Goal: Task Accomplishment & Management: Manage account settings

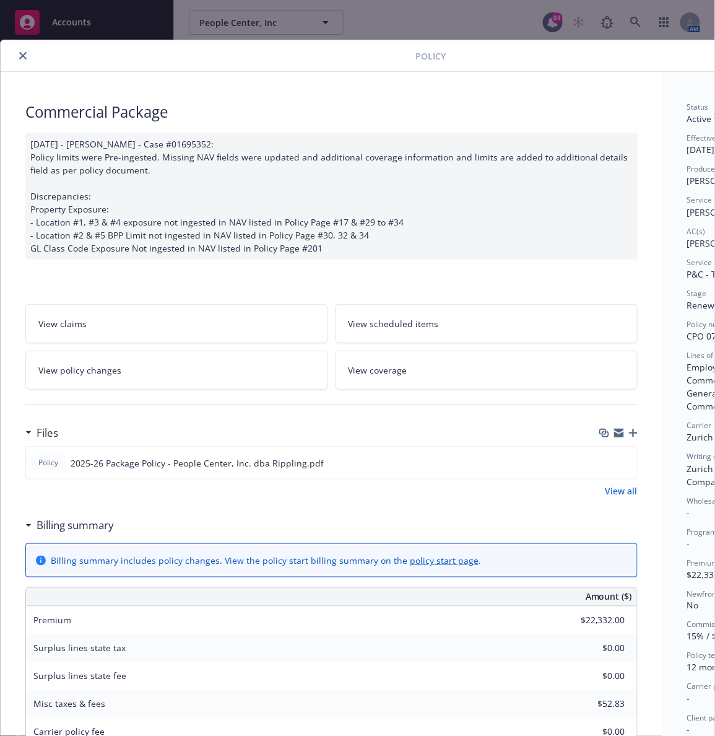
scroll to position [6091, 0]
click at [24, 52] on icon "close" at bounding box center [22, 55] width 7 height 7
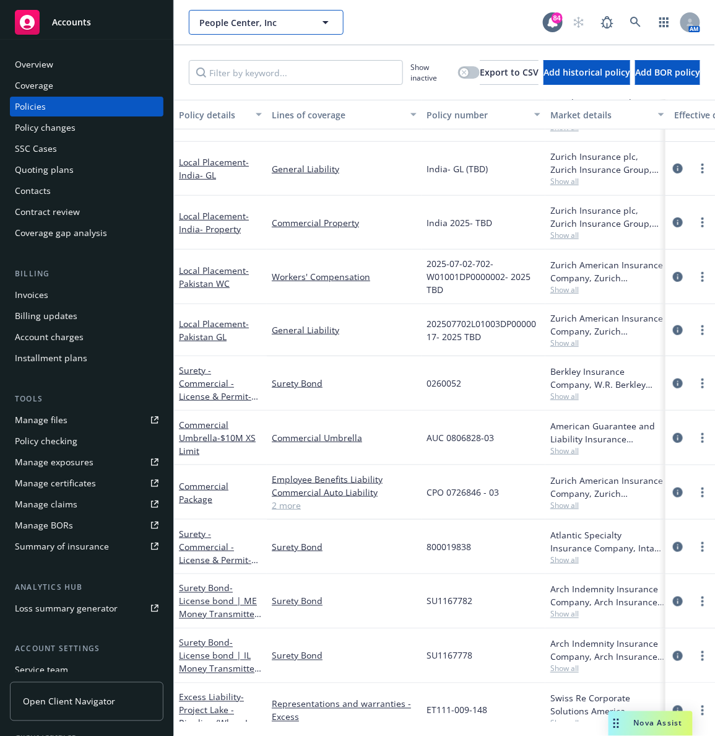
click at [242, 14] on button "People Center, Inc" at bounding box center [266, 22] width 155 height 25
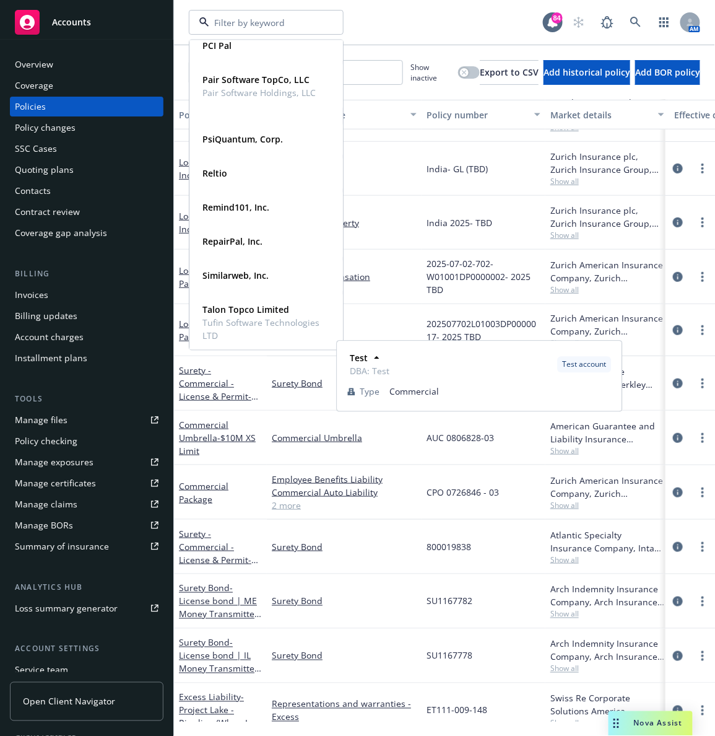
scroll to position [894, 0]
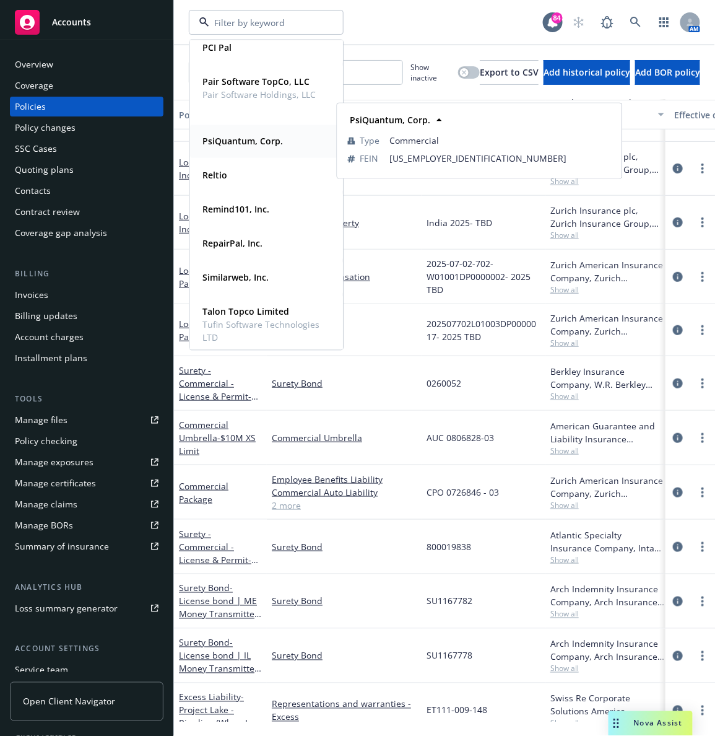
click at [212, 141] on strong "PsiQuantum, Corp." at bounding box center [243, 142] width 81 height 12
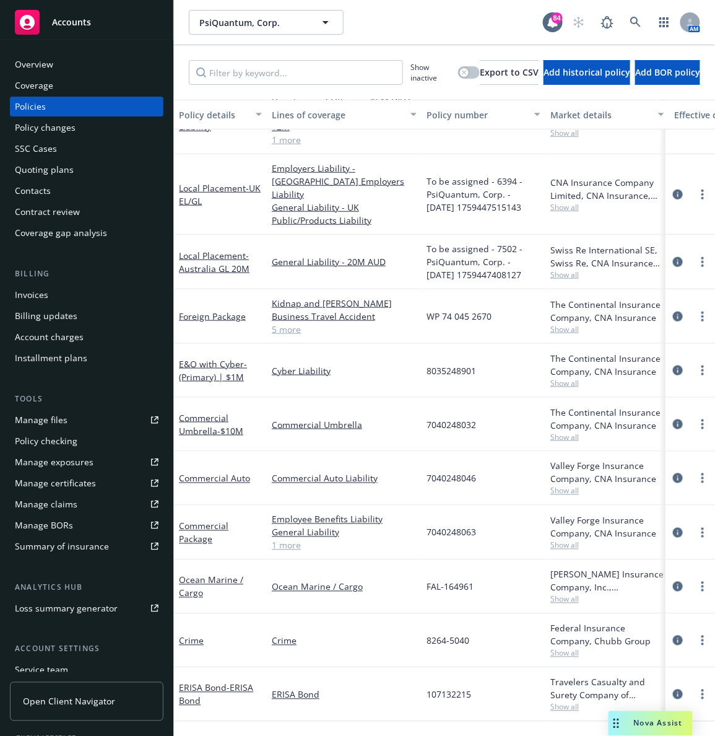
scroll to position [173, 0]
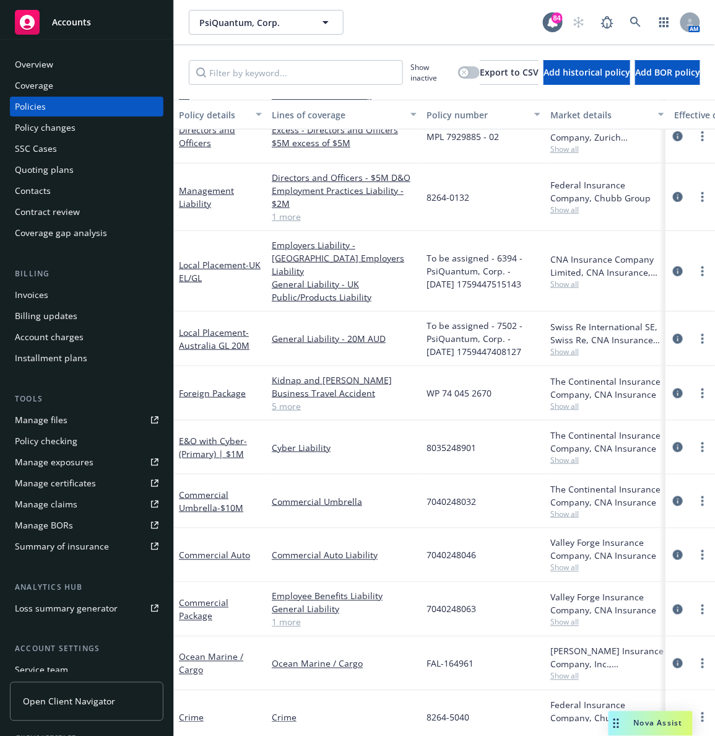
click at [43, 173] on div "Quoting plans" at bounding box center [44, 170] width 59 height 20
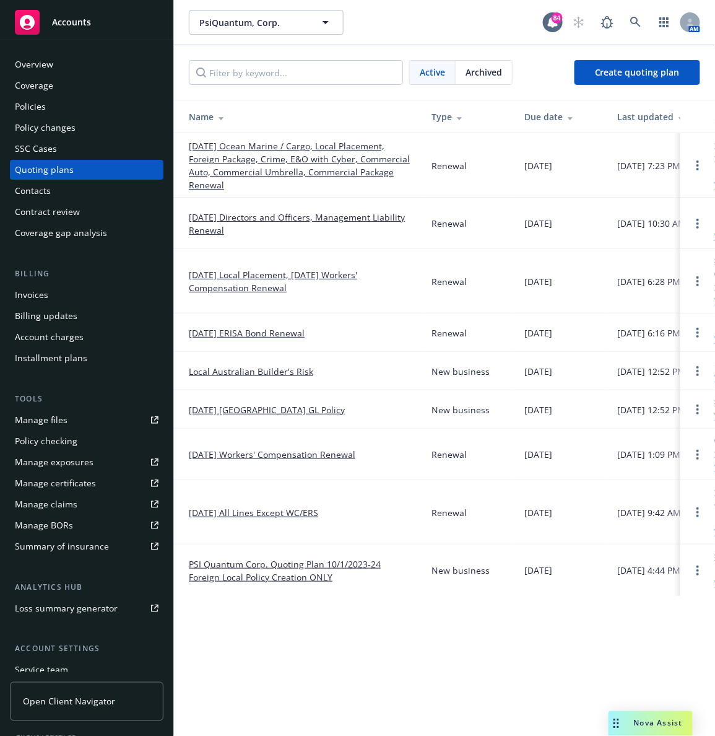
click at [226, 292] on link "[DATE] Local Placement, [DATE] Workers' Compensation Renewal" at bounding box center [300, 281] width 223 height 26
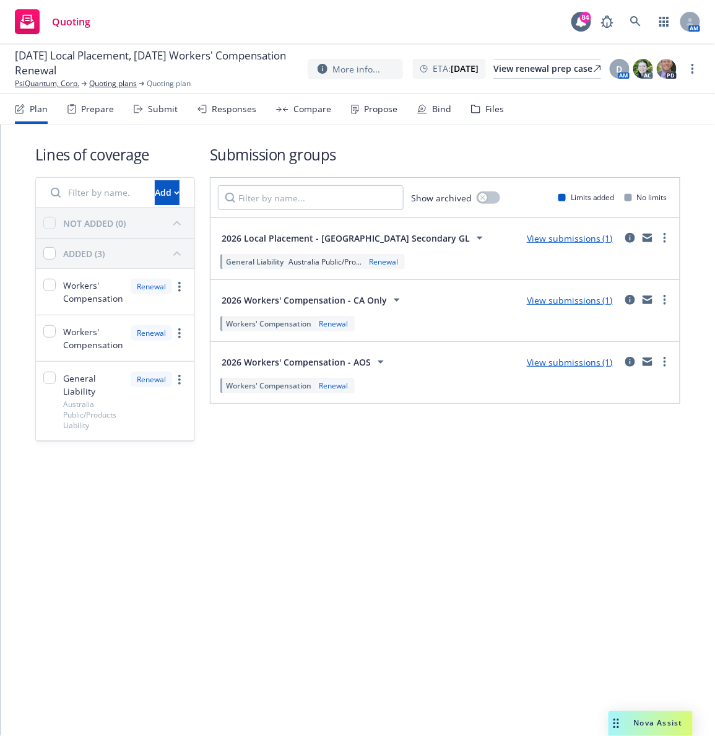
click at [474, 105] on icon at bounding box center [475, 109] width 9 height 9
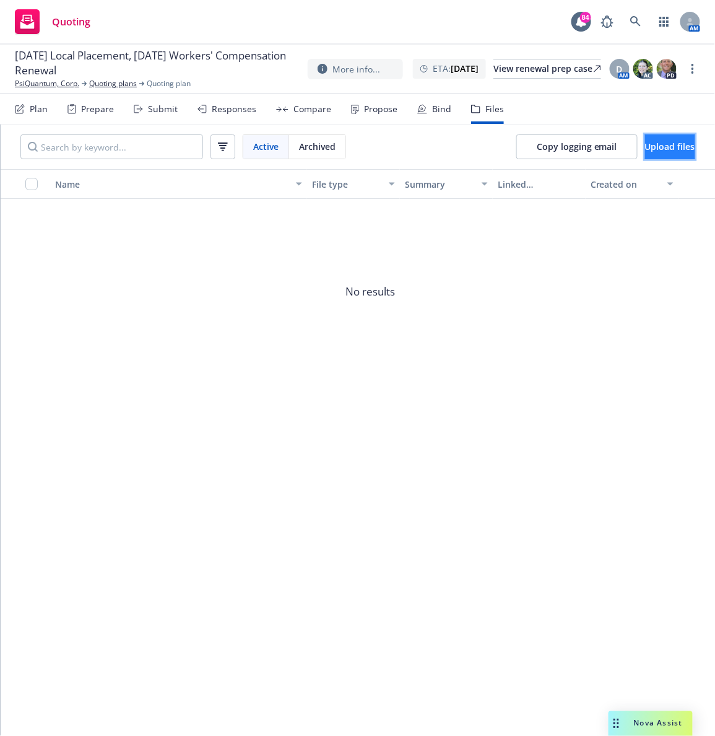
click at [645, 143] on span "Upload files" at bounding box center [670, 147] width 50 height 12
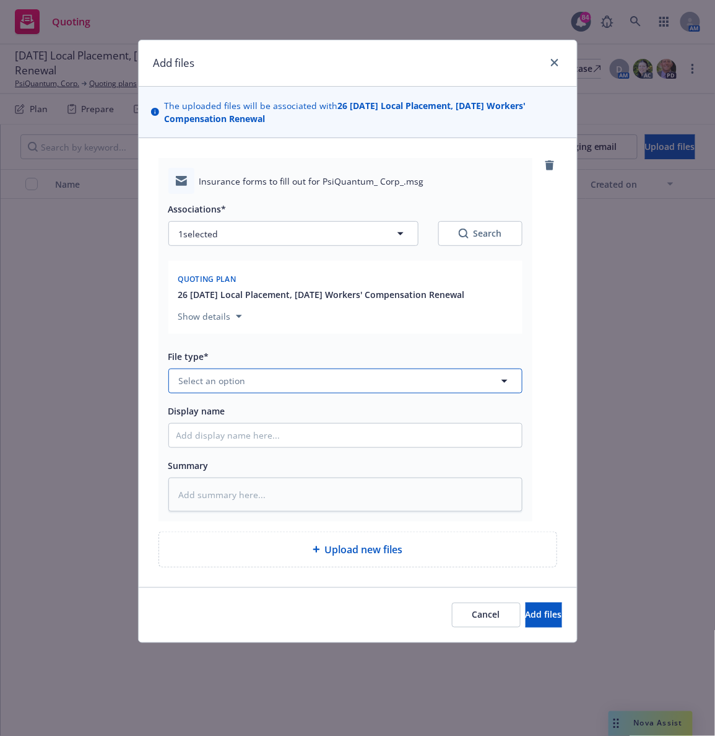
click at [222, 378] on span "Select an option" at bounding box center [212, 380] width 67 height 13
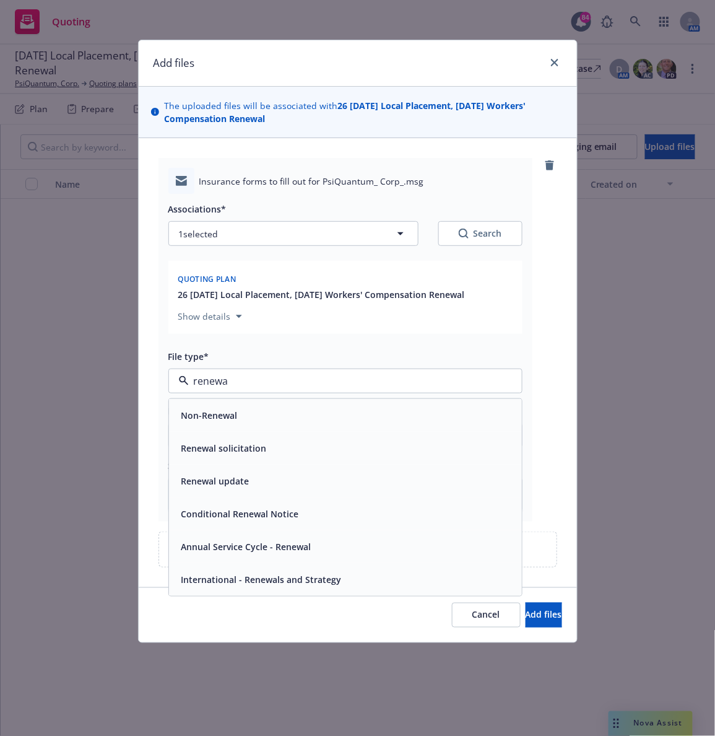
type input "renewal"
click at [228, 447] on span "Renewal solicitation" at bounding box center [223, 448] width 85 height 13
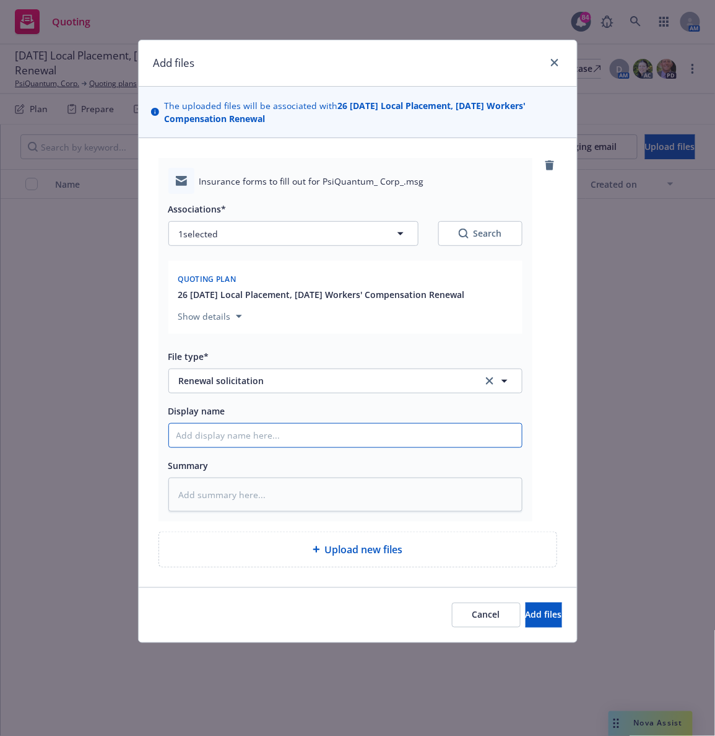
click at [220, 440] on input "Display name" at bounding box center [345, 436] width 353 height 24
type textarea "x"
type input "E"
type textarea "x"
type input "EM"
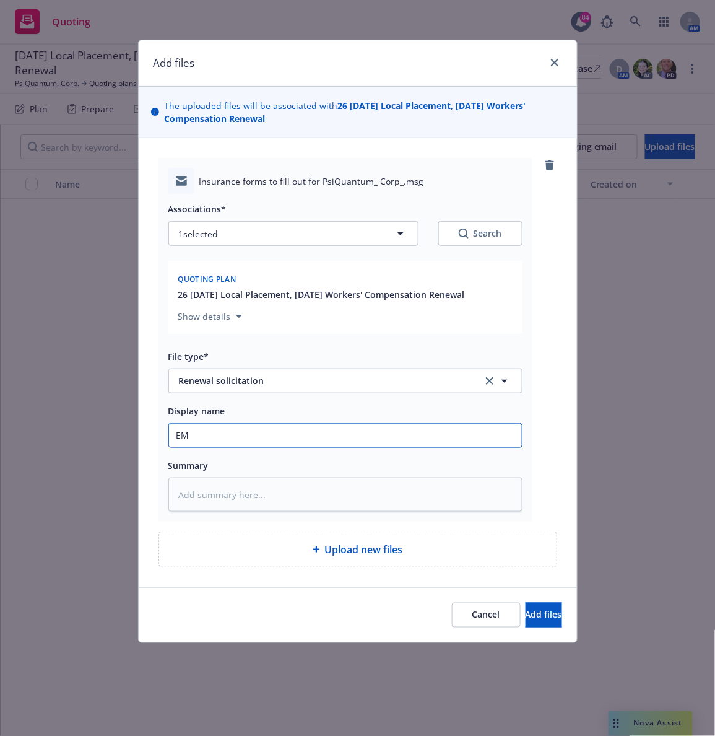
type textarea "x"
type input "EM t"
type textarea "x"
type input "EM to"
type textarea "x"
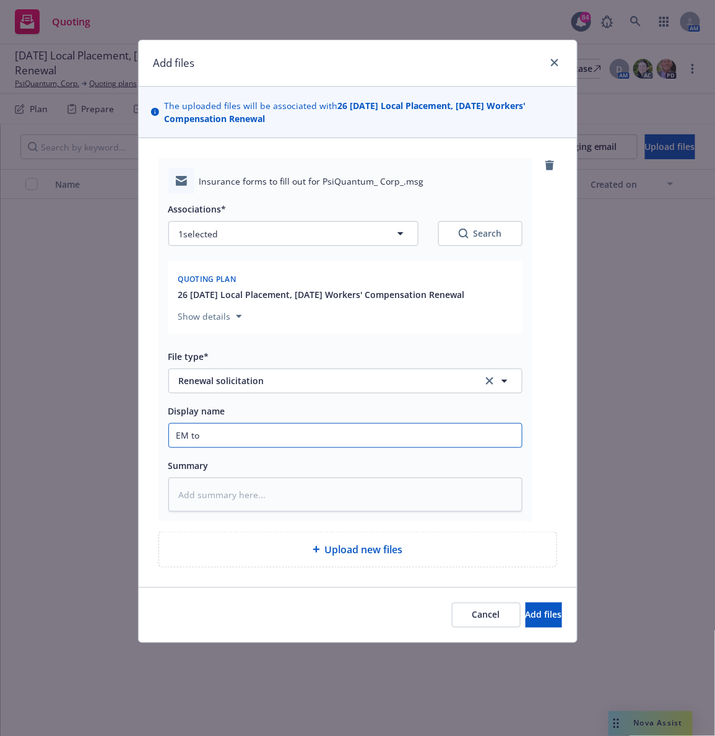
type input "EM to"
type textarea "x"
type input "EM to I"
type textarea "x"
type input "EM to In"
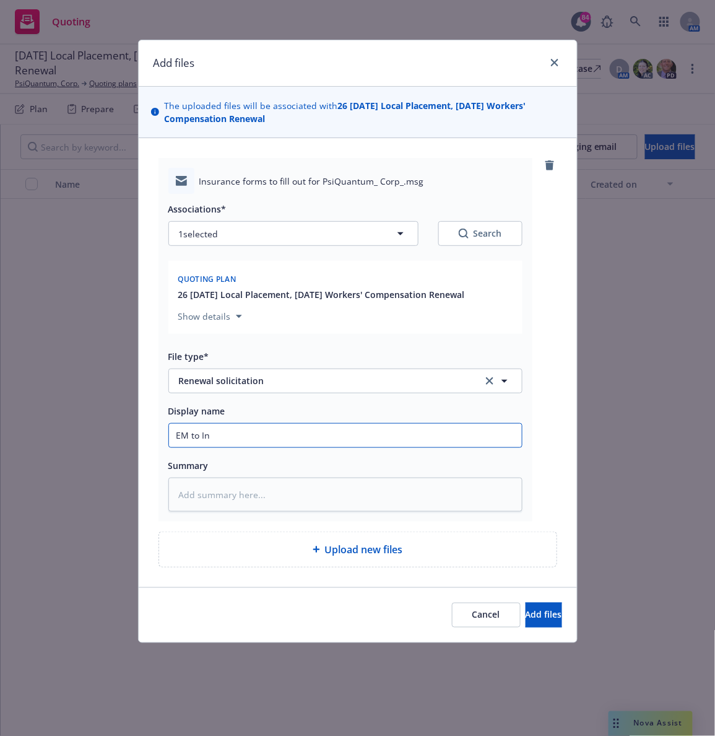
type textarea "x"
type input "EM to Ins"
type textarea "x"
type input "EM to [GEOGRAPHIC_DATA]"
type textarea "x"
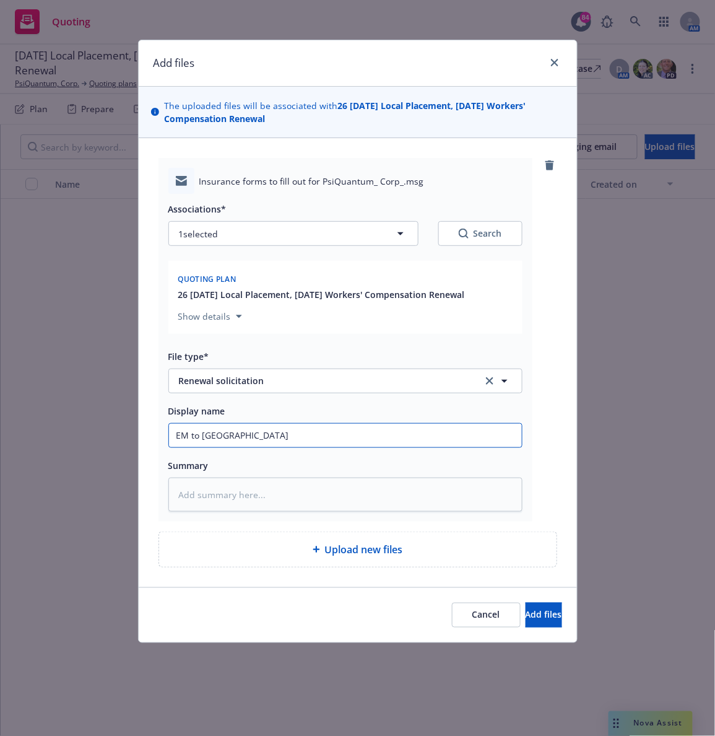
type input "EM to Insd:"
type textarea "x"
type input "EM to Insd:"
type textarea "x"
type input "EM to Insd: 2"
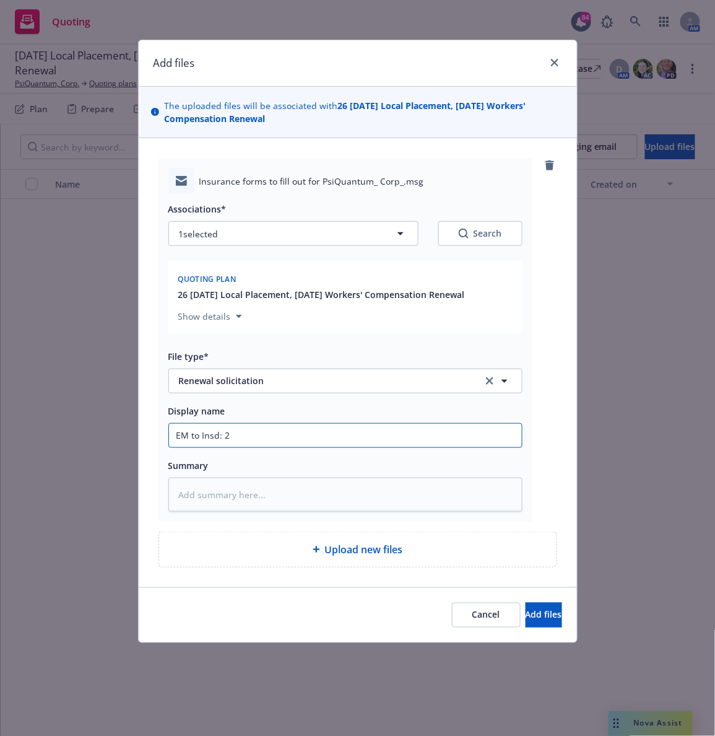
type textarea "x"
type input "EM to Insd: 25"
type textarea "x"
type input "EM to Insd: 2"
type textarea "x"
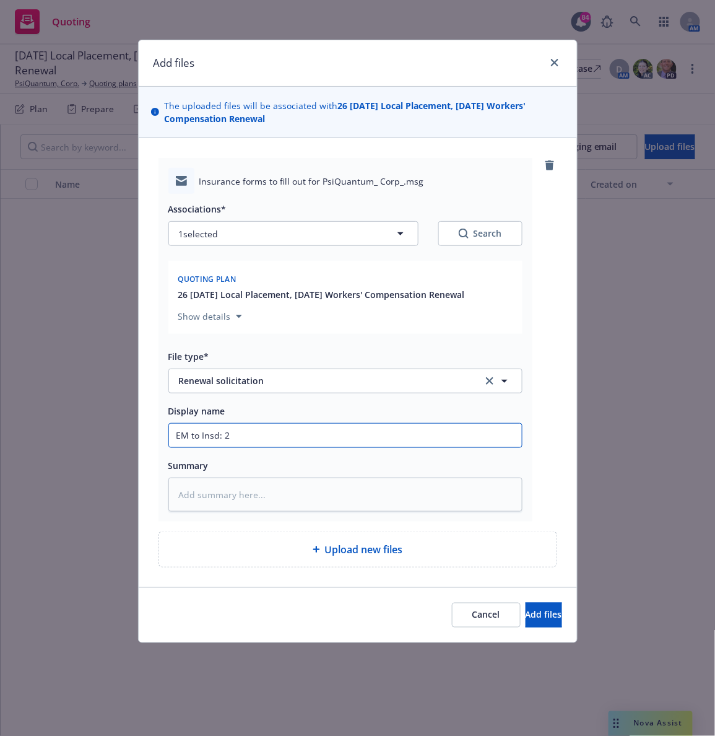
type input "EM to Insd: 26"
type textarea "x"
type input "EM to Insd: 260"
type textarea "x"
type input "EM to Insd: 2602"
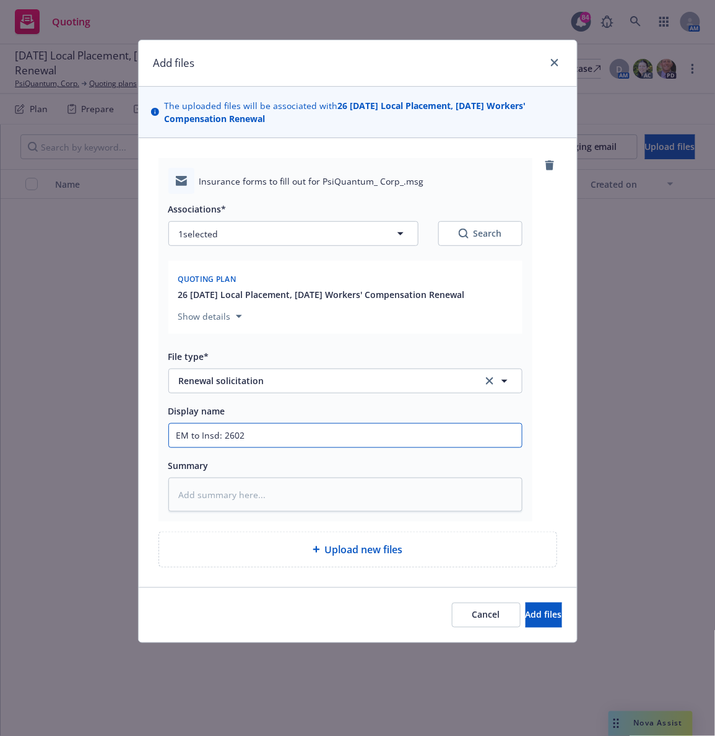
type textarea "x"
type input "EM to Insd: 260"
type textarea "x"
type input "EM to Insd: 26"
type textarea "x"
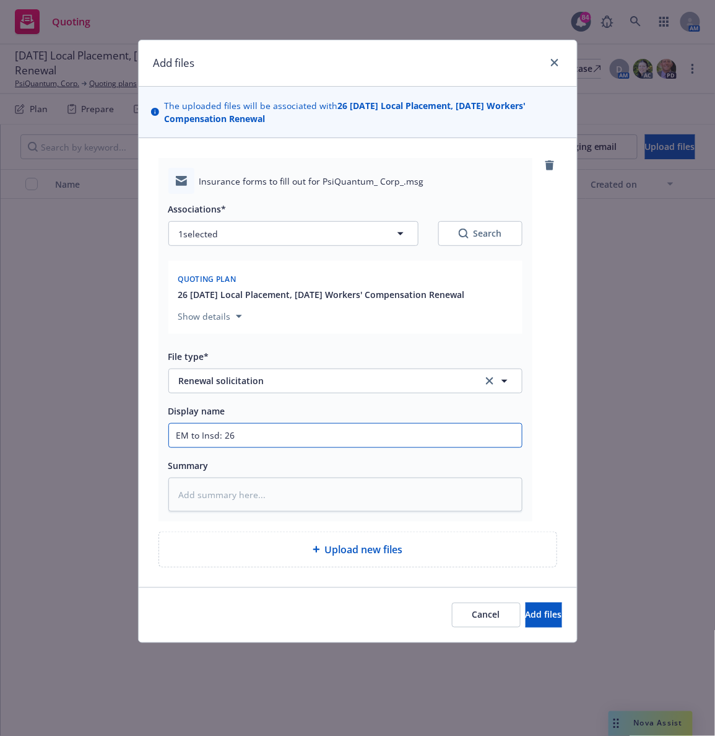
type input "EM to Insd: 26-"
type textarea "x"
type input "EM to Insd: 26-2"
type textarea "x"
type input "EM to Insd: 26-27"
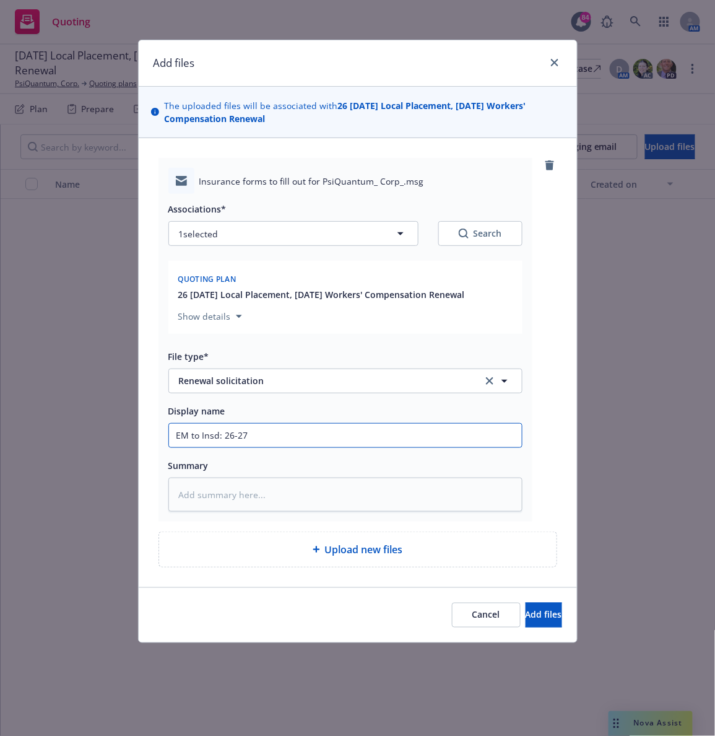
type textarea "x"
type input "EM to Insd: 26-27"
type textarea "x"
type input "EM to Insd: 26-27 W"
type textarea "x"
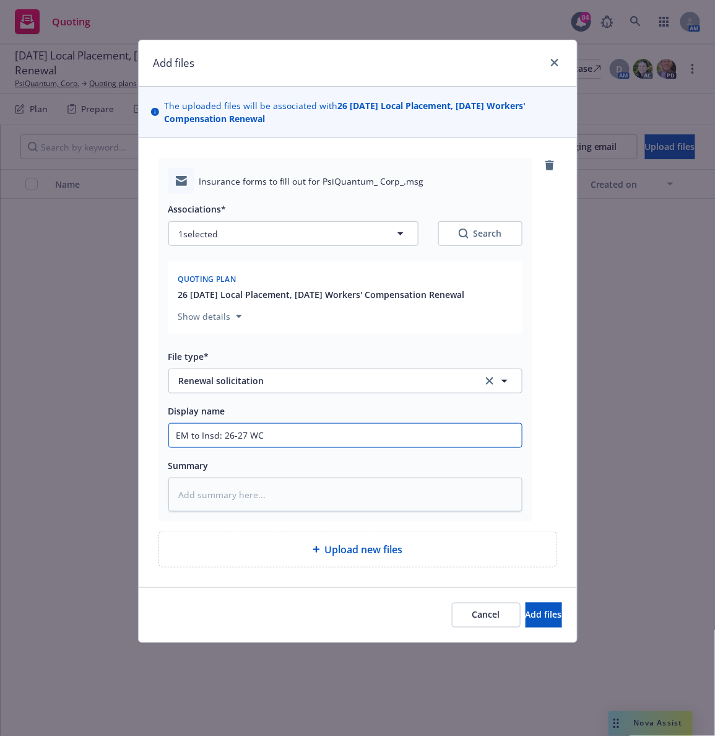
type input "EM to Insd: 26-27 WC"
type textarea "x"
type input "EM to Insd: 26-27 WC R"
type textarea "x"
type input "EM to Insd: 26-27 WC RE"
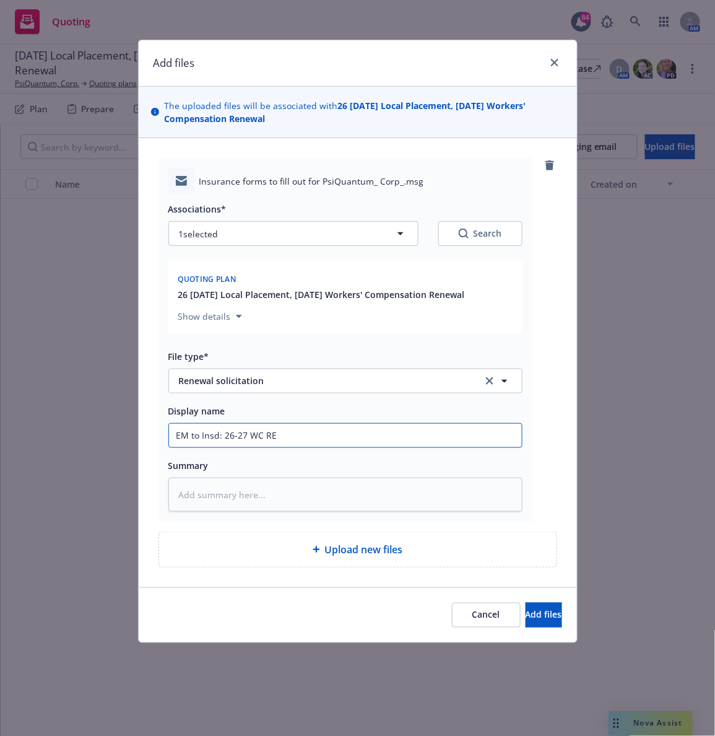
type textarea "x"
type input "EM to Insd: 26-27 [PERSON_NAME]"
type textarea "x"
type input "EM to Insd: 26-27 [PERSON_NAME]"
type textarea "x"
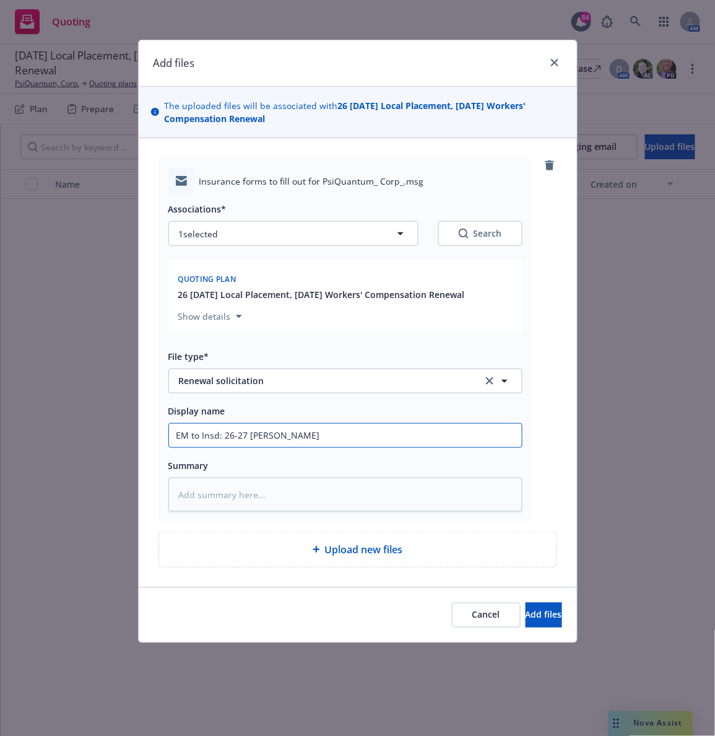
type input "EM to Insd: 26-27 WC REnew"
type textarea "x"
type input "EM to Insd: 26-27 WC REnewa"
type textarea "x"
type input "EM to Insd: 26-27 WC REnew"
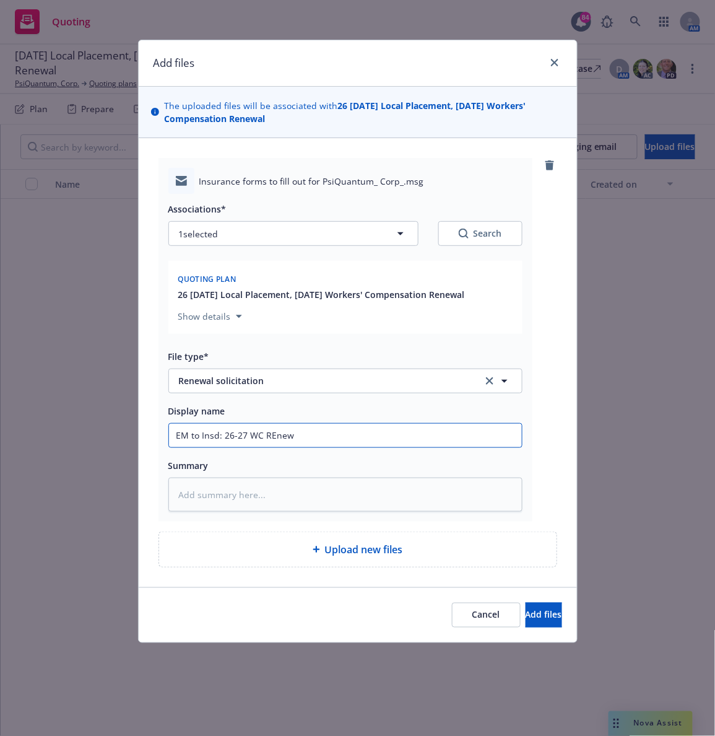
type textarea "x"
type input "EM to Insd: 26-27 [PERSON_NAME]"
type textarea "x"
type input "EM to Insd: 26-27 [PERSON_NAME]"
type textarea "x"
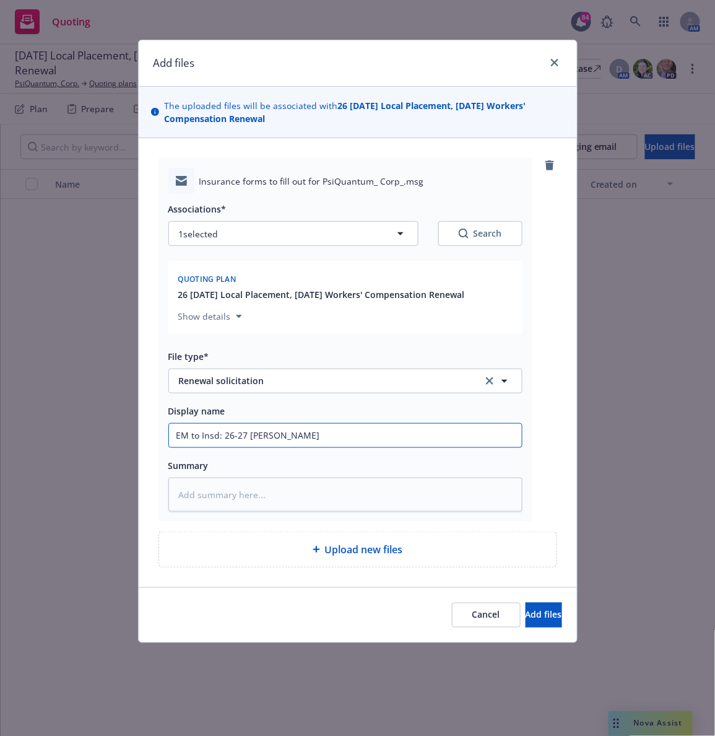
type input "EM to Insd: 26-27 WC RE"
type textarea "x"
type input "EM to Insd: 26-27 WC R"
type textarea "x"
type input "EM to Insd: 26-27 WC"
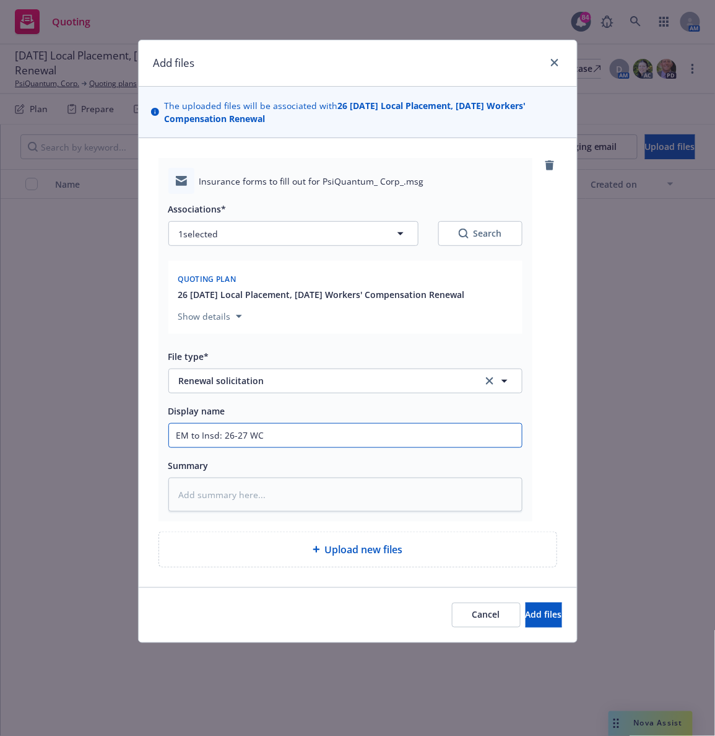
type textarea "x"
type input "EM to Insd: 26-27 WC I"
type textarea "x"
type input "EM to Insd: 26-27 WC In"
type textarea "x"
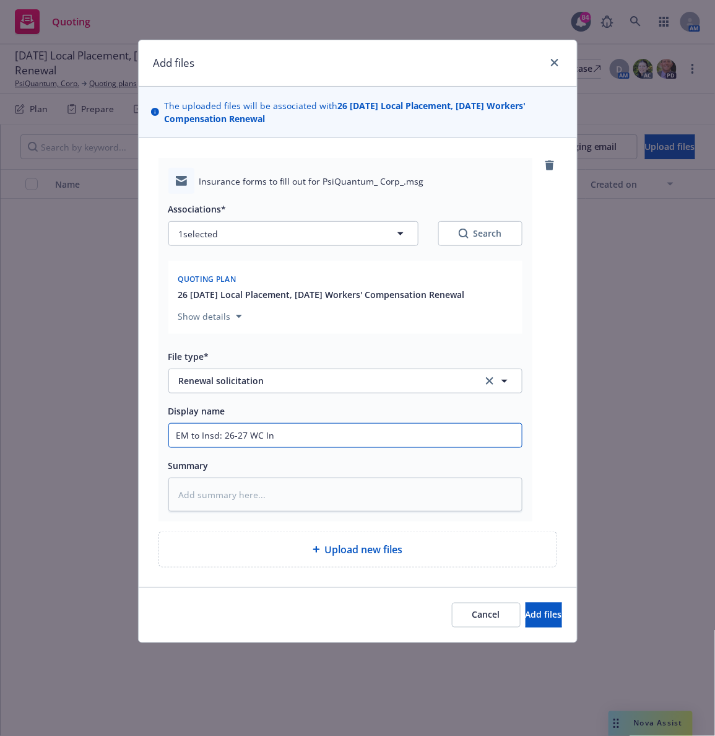
type input "EM to Insd: 26-27 WC Ind"
type textarea "x"
type input "EM to Insd: 26-27 WC Indi"
type textarea "x"
type input "EM to Insd: 26-27 WC Indio"
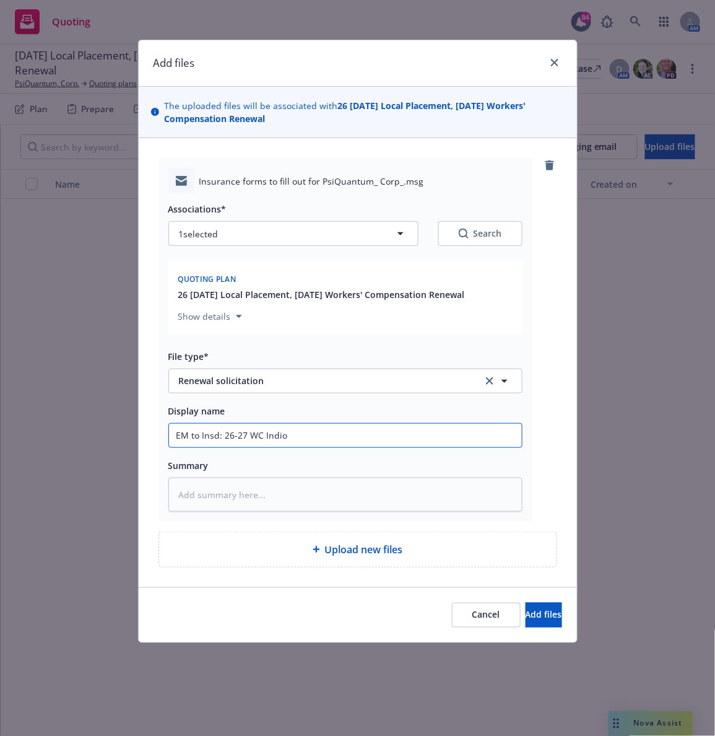
type textarea "x"
type input "EM to Insd: 26-27 WC Indio"
type textarea "x"
type input "EM to Insd: 26-27 WC Indio"
type textarea "x"
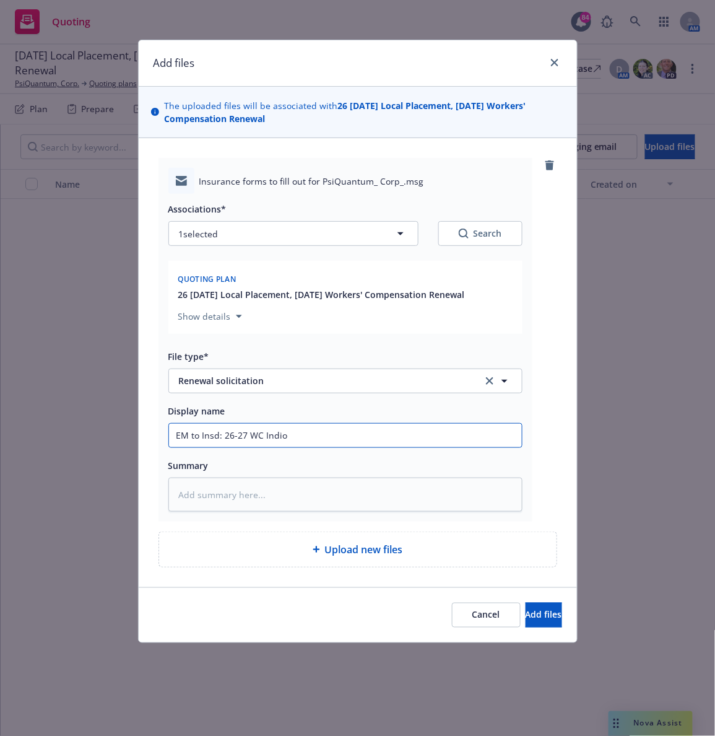
type input "EM to Insd: 26-27 WC Indi"
type textarea "x"
type input "EM to Insd: 26-27 WC Ind"
type textarea "x"
type input "EM to Insd: 26-27 WC In"
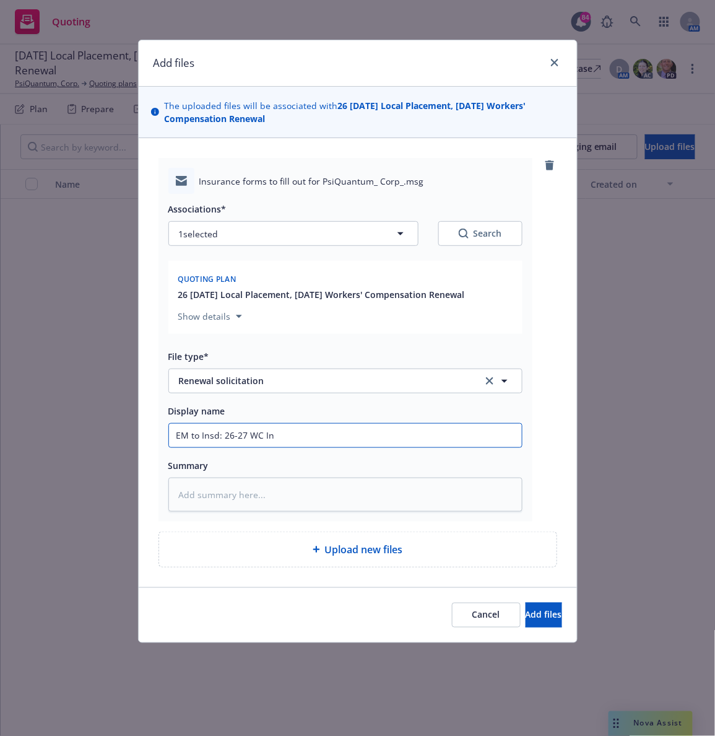
type textarea "x"
type input "EM to Insd: 26-27 WC I"
type textarea "x"
type input "EM to Insd: 26-27 WC"
type textarea "x"
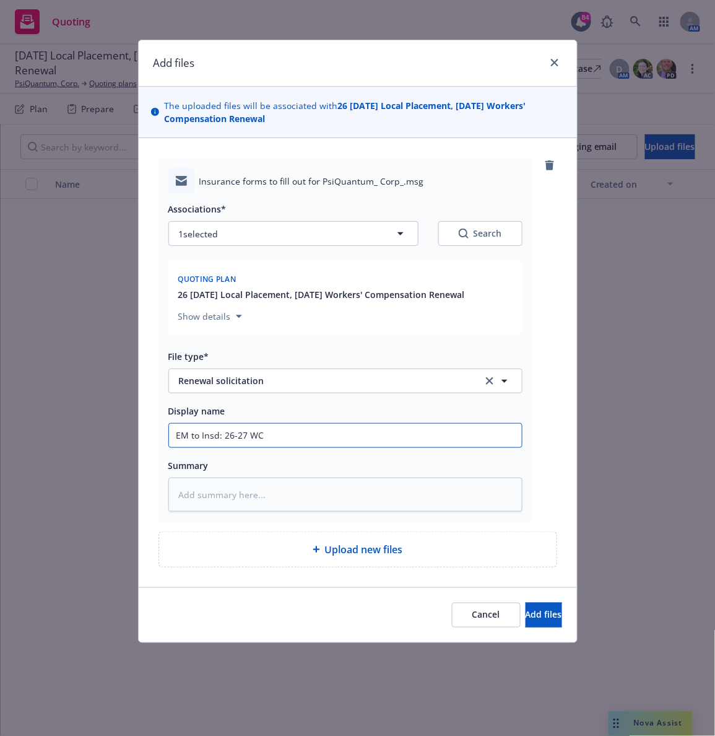
type input "EM to Insd: 26-27 WC"
type textarea "x"
type input "EM to Insd: 26-27 W"
type textarea "x"
type input "EM to Insd: 26-27"
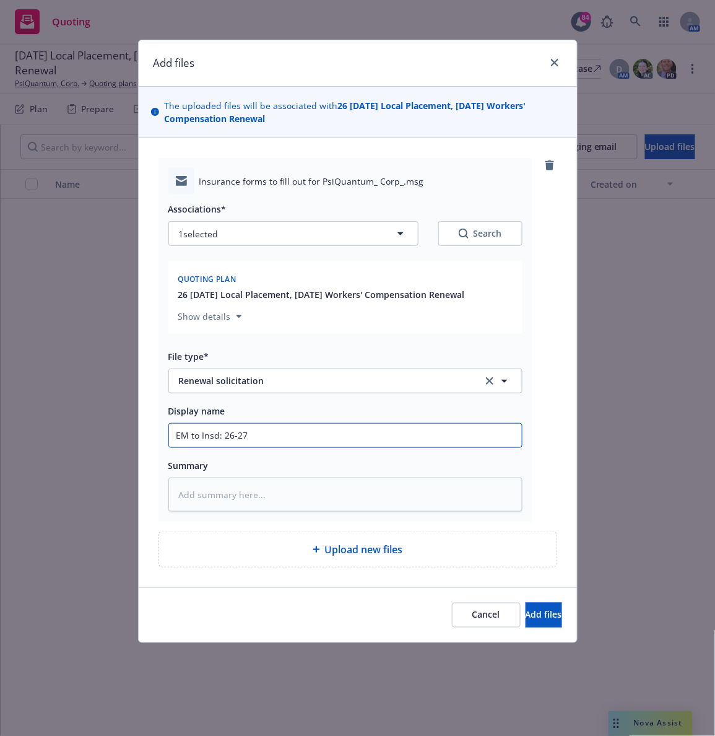
type textarea "x"
type input "EM to Insd: 26-27 I"
type textarea "x"
type input "EM to Insd: 26-27 In"
type textarea "x"
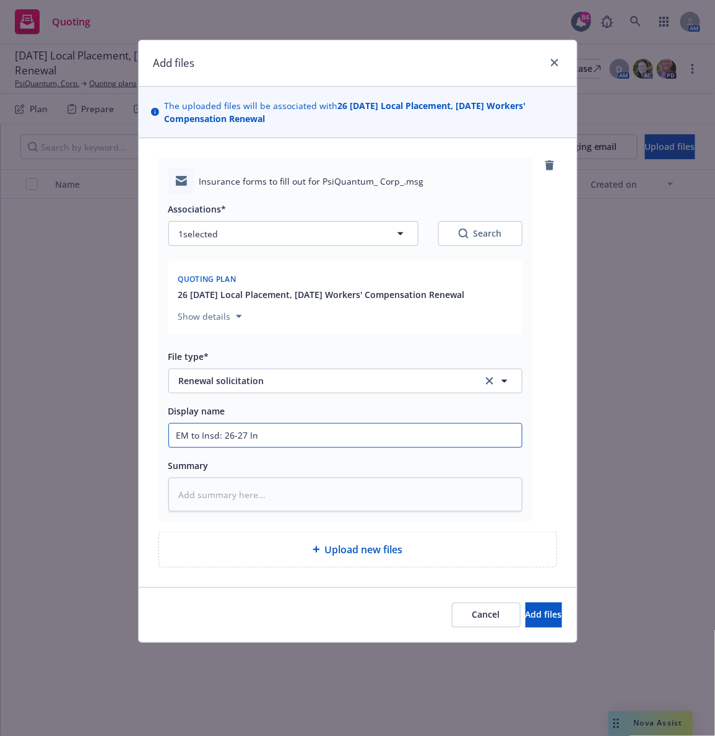
type input "EM to Insd: 26-27 Ind"
type textarea "x"
type input "EM to Insd: 26-27 Indi"
type textarea "x"
type input "EM to Insd: 26-27 Indio"
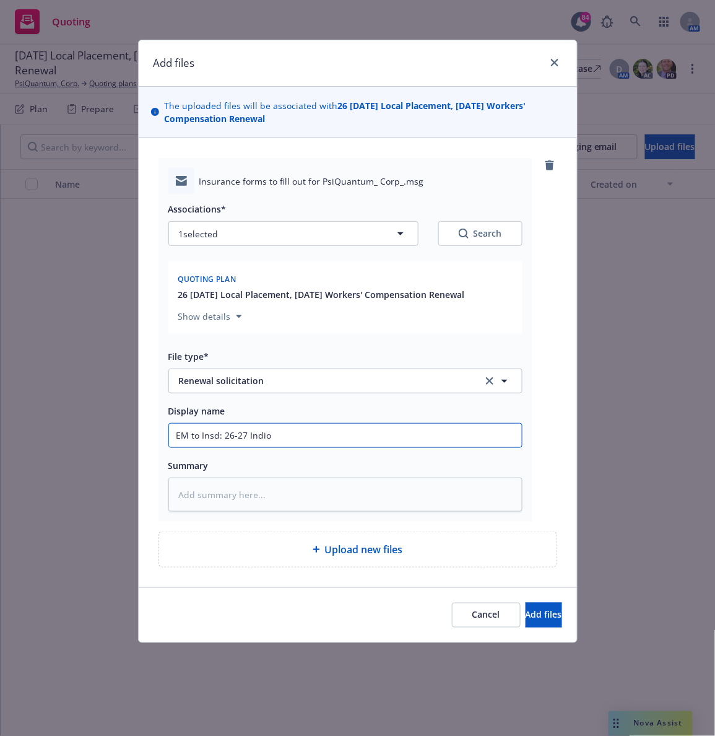
type textarea "x"
type input "EM to Insd: 26-27 Indio"
type textarea "x"
type input "EM to Insd: 26-27 [PERSON_NAME]"
type textarea "x"
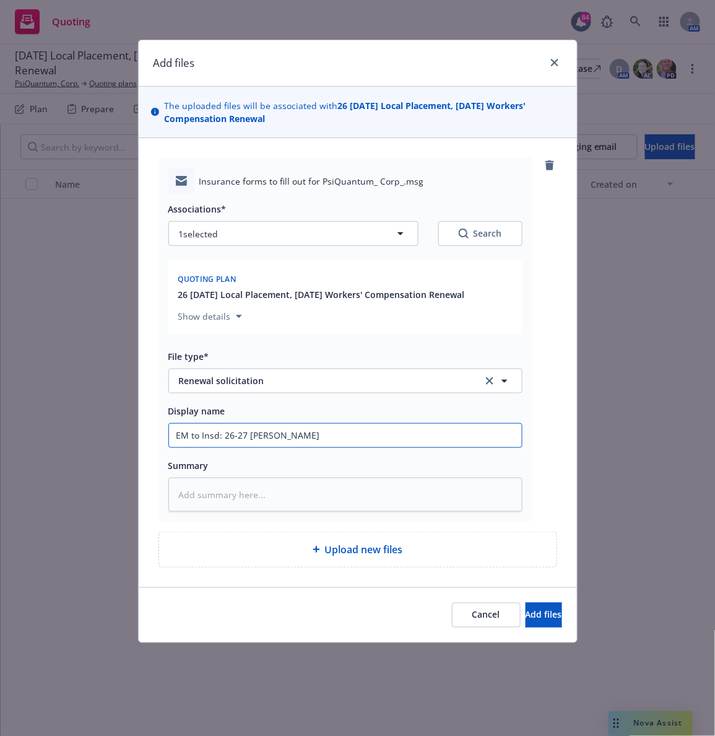
type input "EM to Insd: 26-27 Indio WC"
type textarea "x"
type input "EM to Insd: 26-27 Indio WC"
type textarea "x"
type input "EM to Insd: 26-27 Indio WC R"
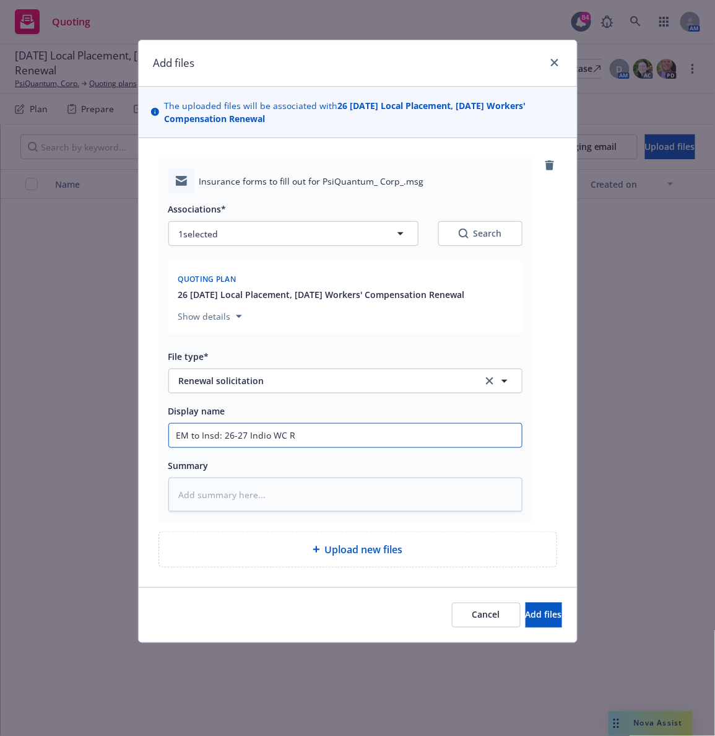
type textarea "x"
type input "EM to Insd: 26-27 Indio WC Re"
type textarea "x"
type input "EM to Insd: 26-27 Indio [PERSON_NAME]"
type textarea "x"
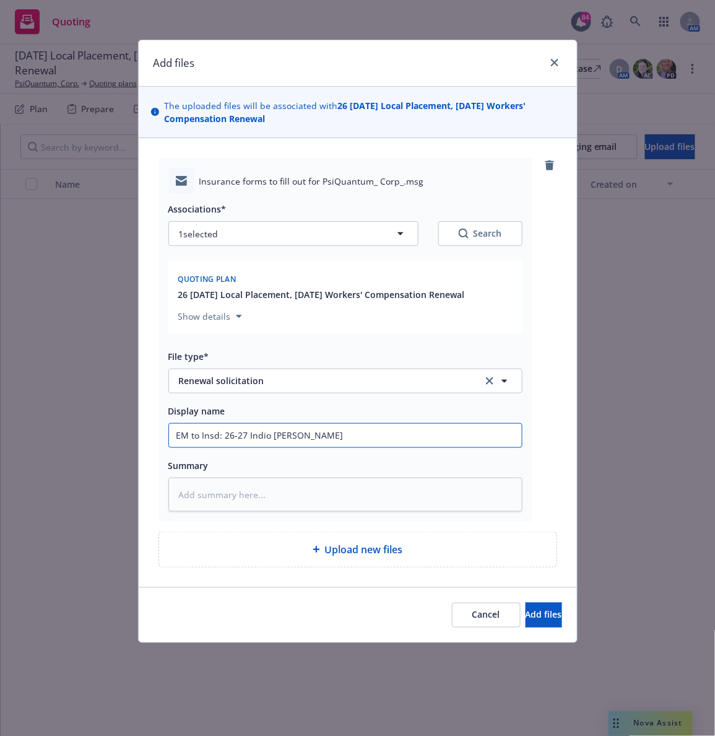
type input "EM to Insd: 26-27 Indio [PERSON_NAME]"
type textarea "x"
type input "EM to Insd: 26-27 Indio WC Renew"
type textarea "x"
type input "EM to Insd: 26-27 Indio WC Renewa"
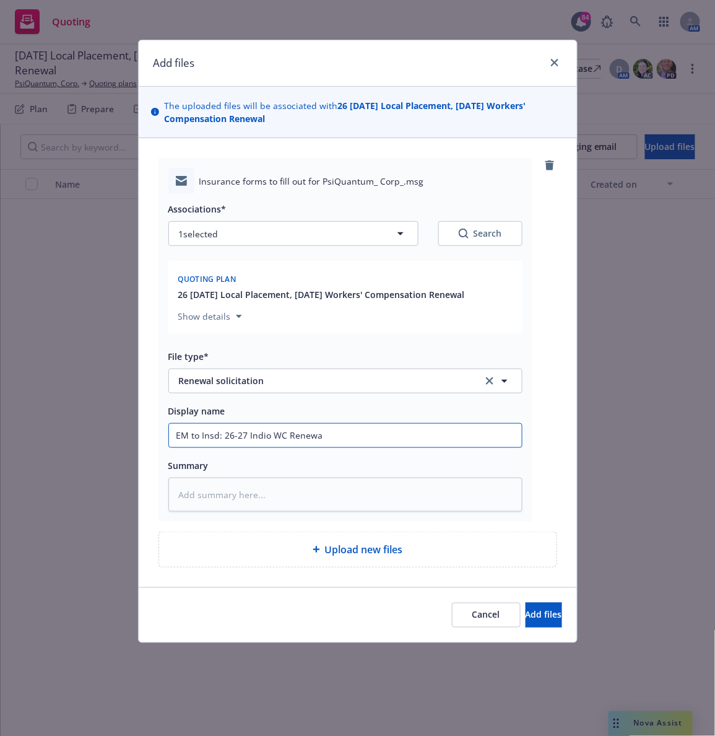
type textarea "x"
type input "EM to Insd: 26-27 Indio WC Renewal"
type textarea "x"
type input "EM to Insd: 26-27 Indio WC Renewal"
type textarea "x"
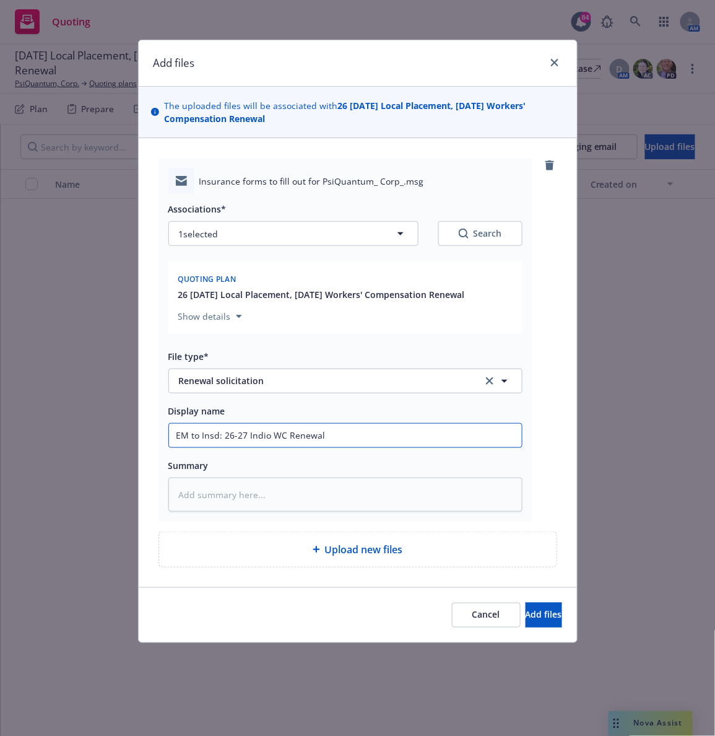
type input "EM to Insd: 26-27 Indio WC Renewal S"
type textarea "x"
type input "EM to Insd: 26-27 Indio WC Renewal So"
type textarea "x"
type input "EM to Insd: 26-27 Indio WC Renewal Sol"
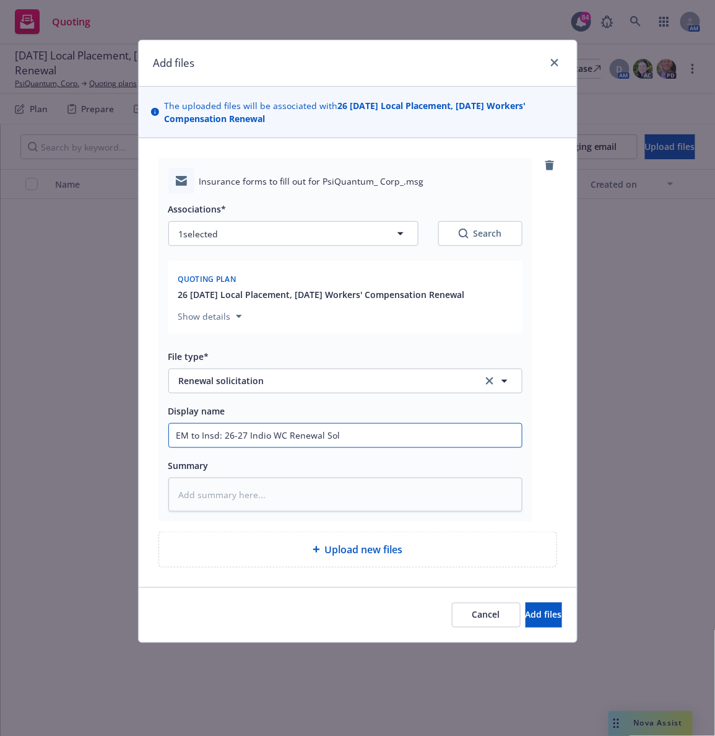
type textarea "x"
type input "EM to Insd: 26-27 Indio WC Renewal Soli"
type textarea "x"
type input "EM to Insd: 26-27 Indio WC Renewal Solic"
type textarea "x"
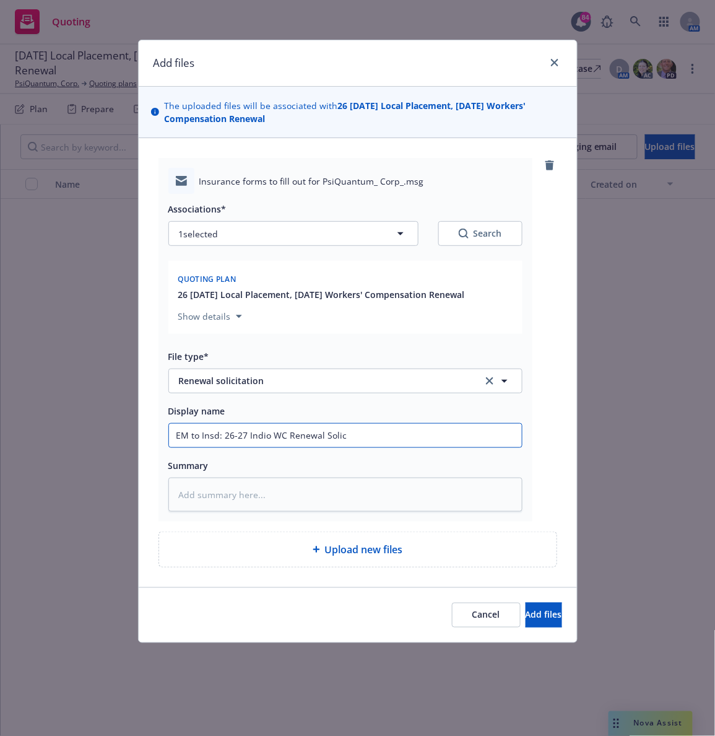
type input "EM to Insd: 26-27 Indio WC Renewal Solici"
type textarea "x"
type input "EM to Insd: 26-27 Indio WC Renewal Solicit"
type textarea "x"
type input "EM to Insd: 26-27 Indio WC Renewal Solicitat"
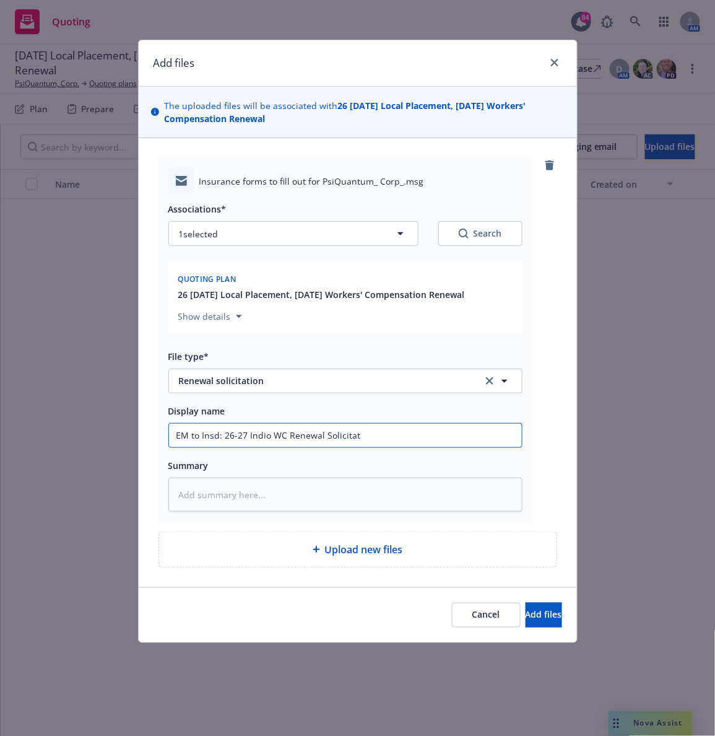
type textarea "x"
type input "EM to Insd: 26-27 Indio WC Renewal Solicitati"
type textarea "x"
type input "EM to Insd: 26-27 Indio WC Renewal Solicitatio"
type textarea "x"
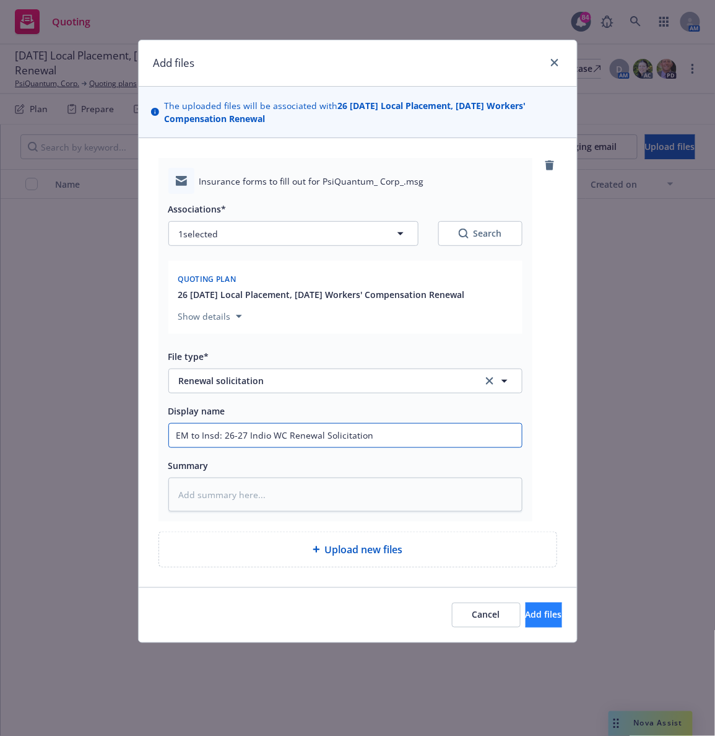
type input "EM to Insd: 26-27 Indio WC Renewal Solicitation"
click at [526, 611] on span "Add files" at bounding box center [544, 615] width 37 height 12
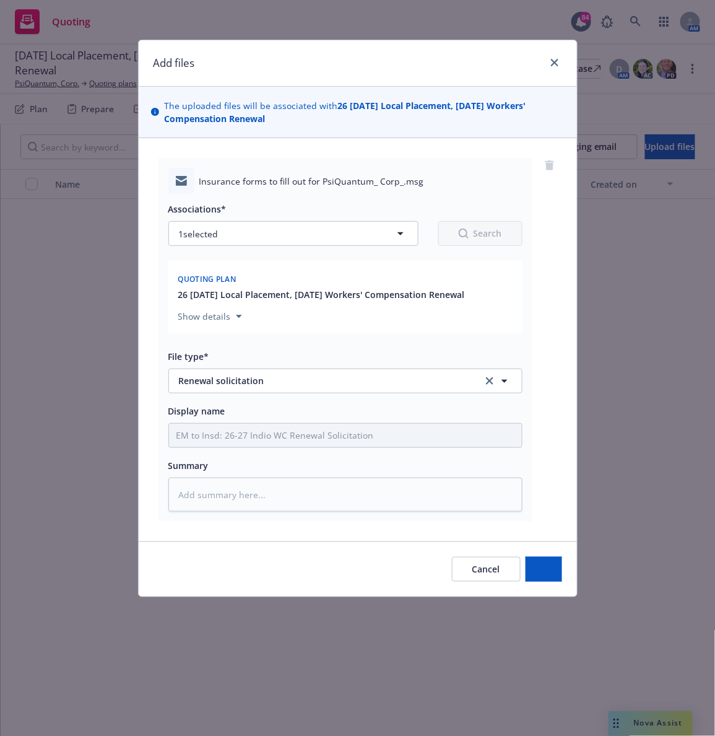
type textarea "x"
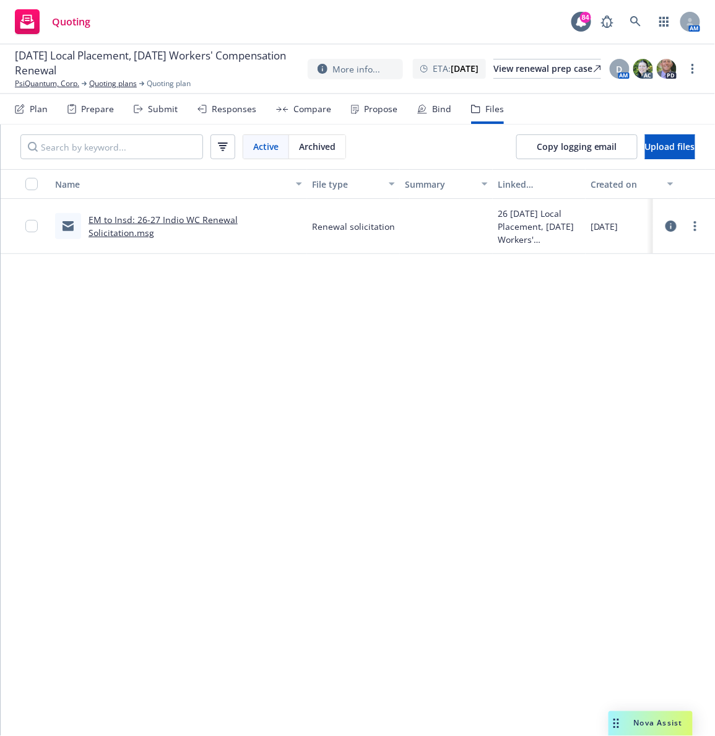
click at [425, 336] on div "Name File type Summary Linked associations Created on EM to Insd: 26-27 Indio W…" at bounding box center [358, 452] width 715 height 566
